Goal: Information Seeking & Learning: Stay updated

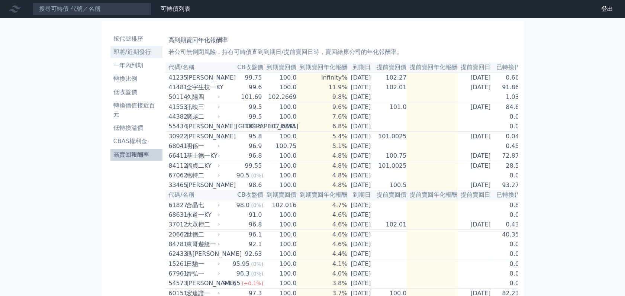
click at [137, 54] on li "即將/近期發行" at bounding box center [136, 52] width 52 height 9
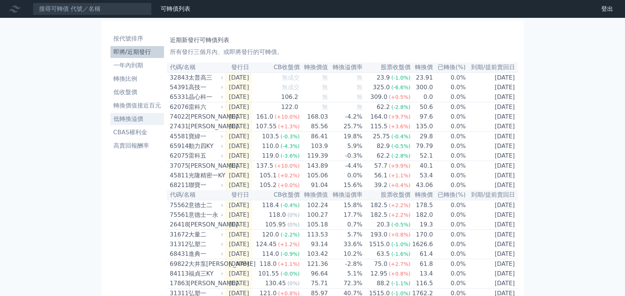
click at [126, 120] on li "低轉換溢價" at bounding box center [137, 118] width 54 height 9
